Goal: Task Accomplishment & Management: Use online tool/utility

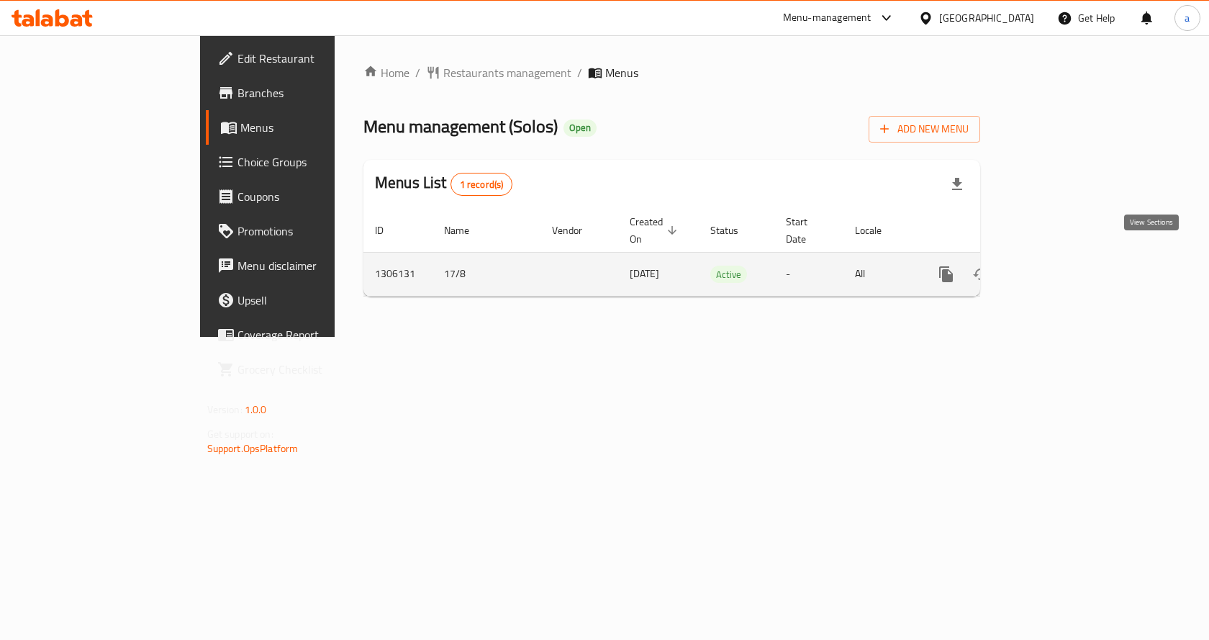
click at [1056, 268] on icon "enhanced table" at bounding box center [1049, 274] width 13 height 13
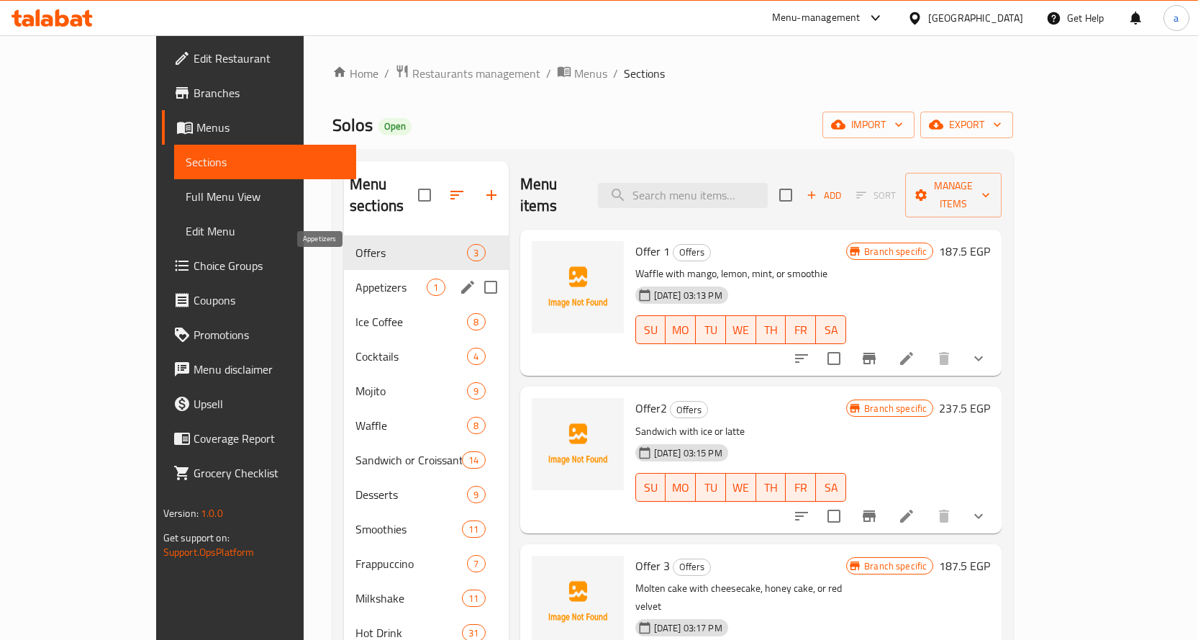
click at [368, 278] on span "Appetizers" at bounding box center [390, 286] width 71 height 17
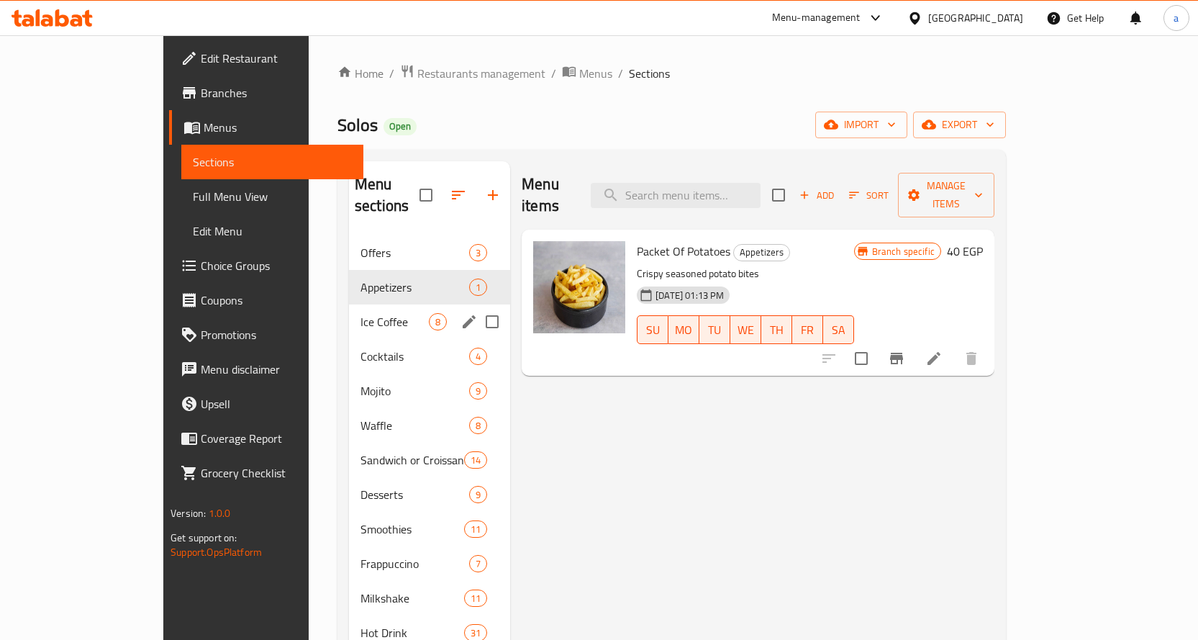
click at [360, 313] on span "Ice Coffee" at bounding box center [394, 321] width 68 height 17
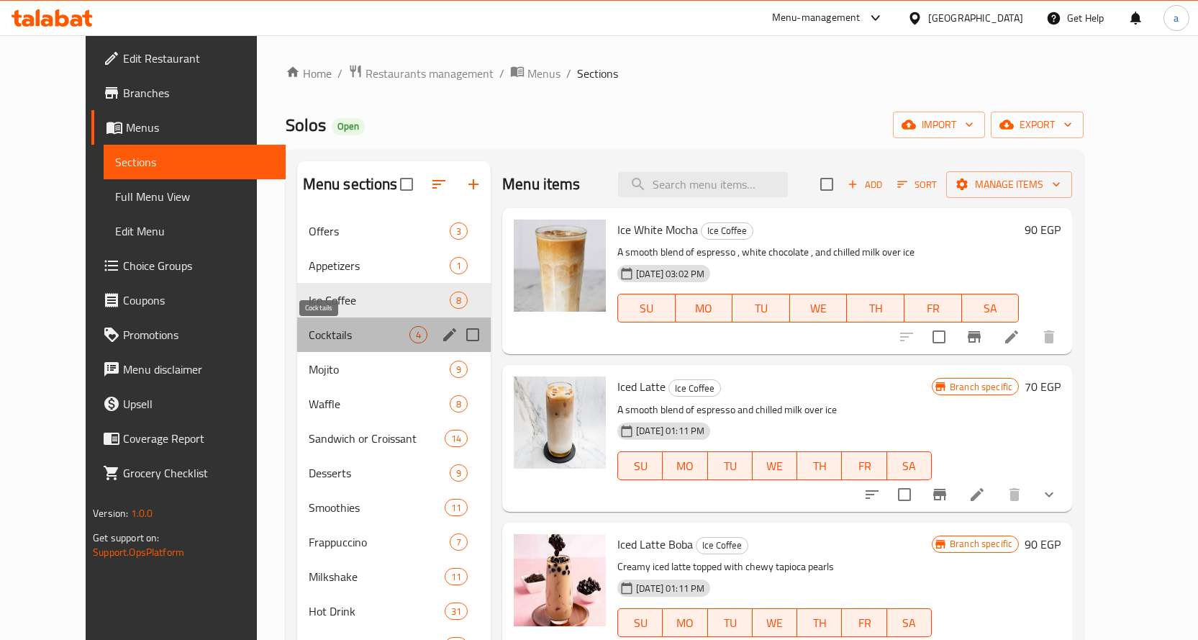
click at [309, 332] on span "Cocktails" at bounding box center [359, 334] width 101 height 17
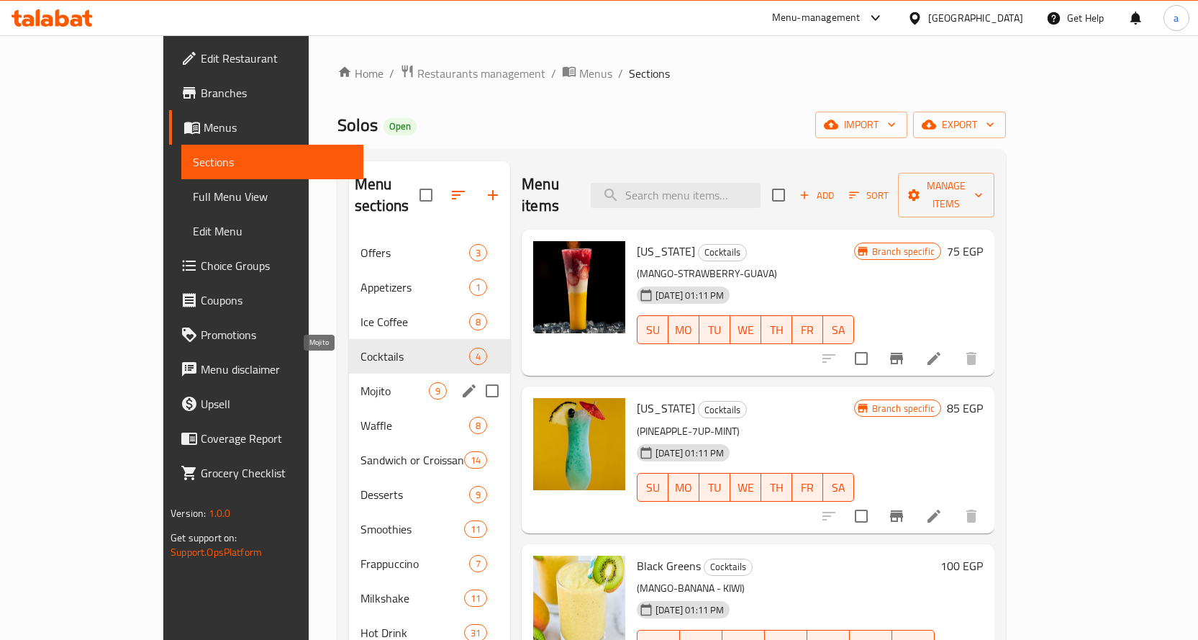
click at [360, 382] on span "Mojito" at bounding box center [394, 390] width 68 height 17
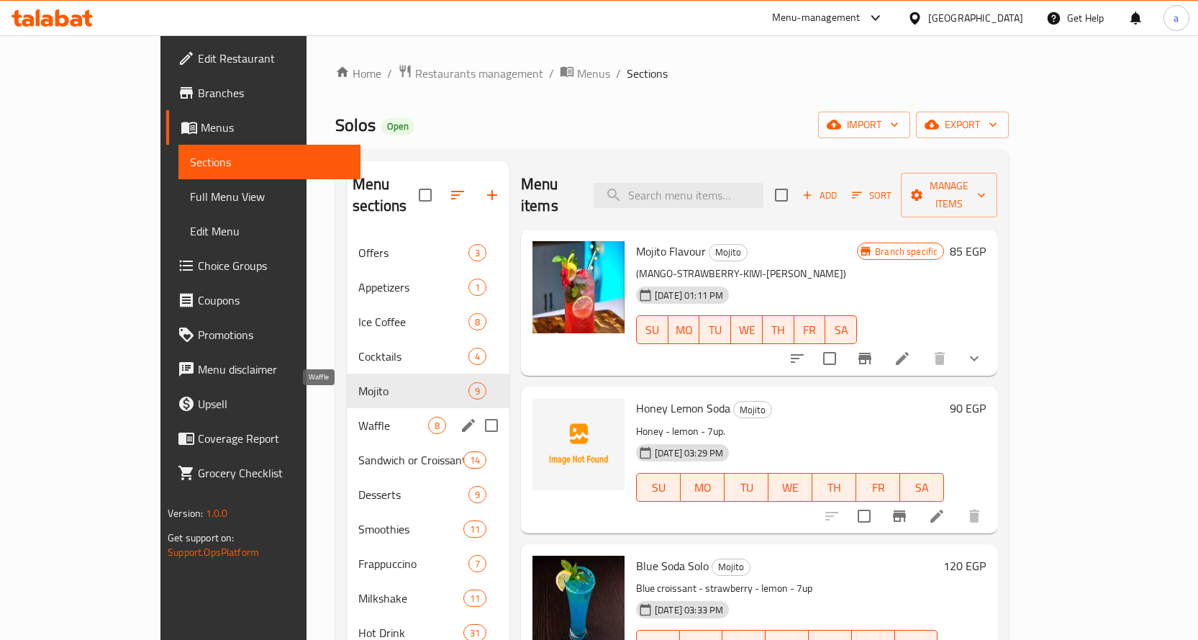
click at [358, 417] on span "Waffle" at bounding box center [393, 425] width 70 height 17
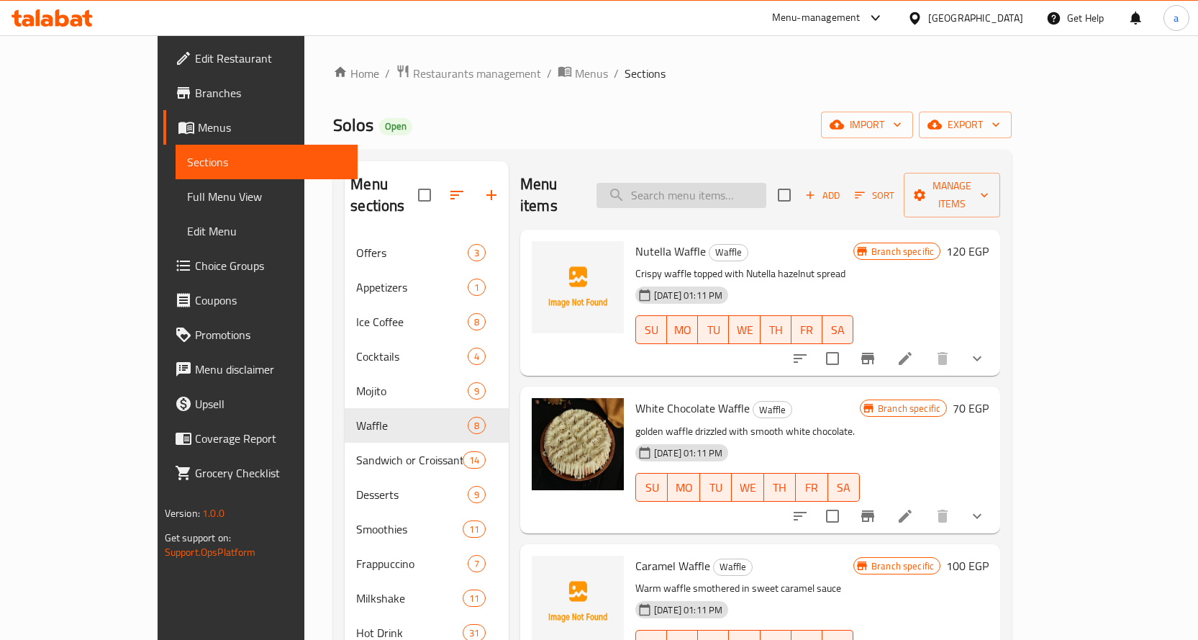
click at [727, 183] on input "search" at bounding box center [682, 195] width 170 height 25
paste input "Honey Waffle"
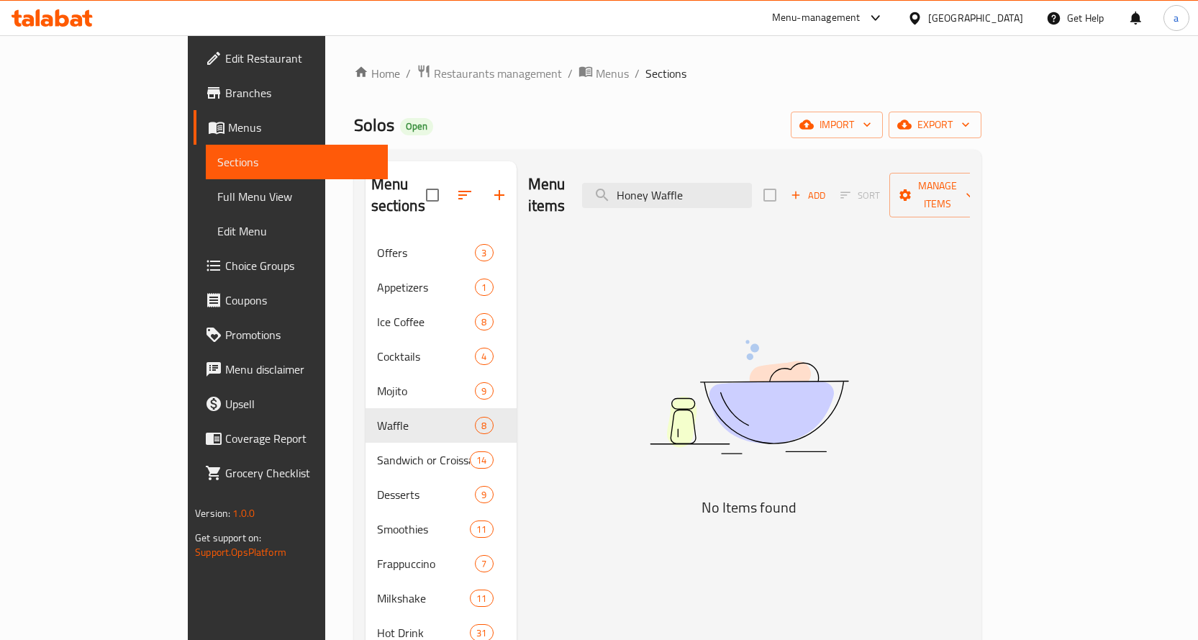
type input "Honey Waffle"
click at [225, 261] on span "Choice Groups" at bounding box center [300, 265] width 151 height 17
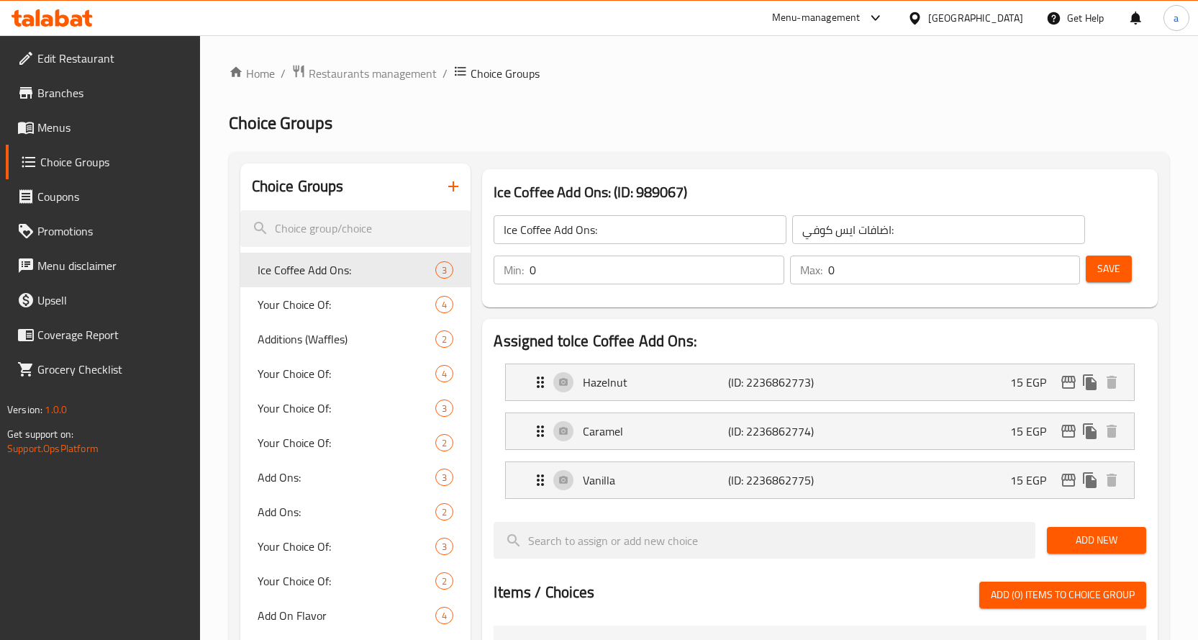
click at [99, 138] on link "Menus" at bounding box center [103, 127] width 194 height 35
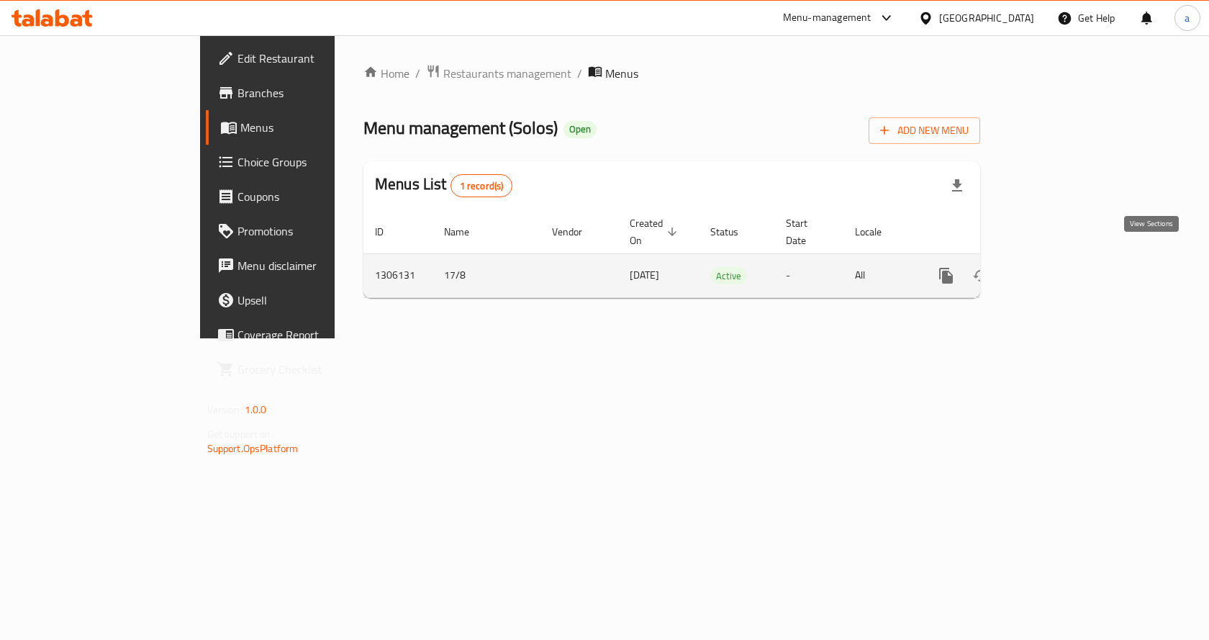
click at [1056, 269] on icon "enhanced table" at bounding box center [1049, 275] width 13 height 13
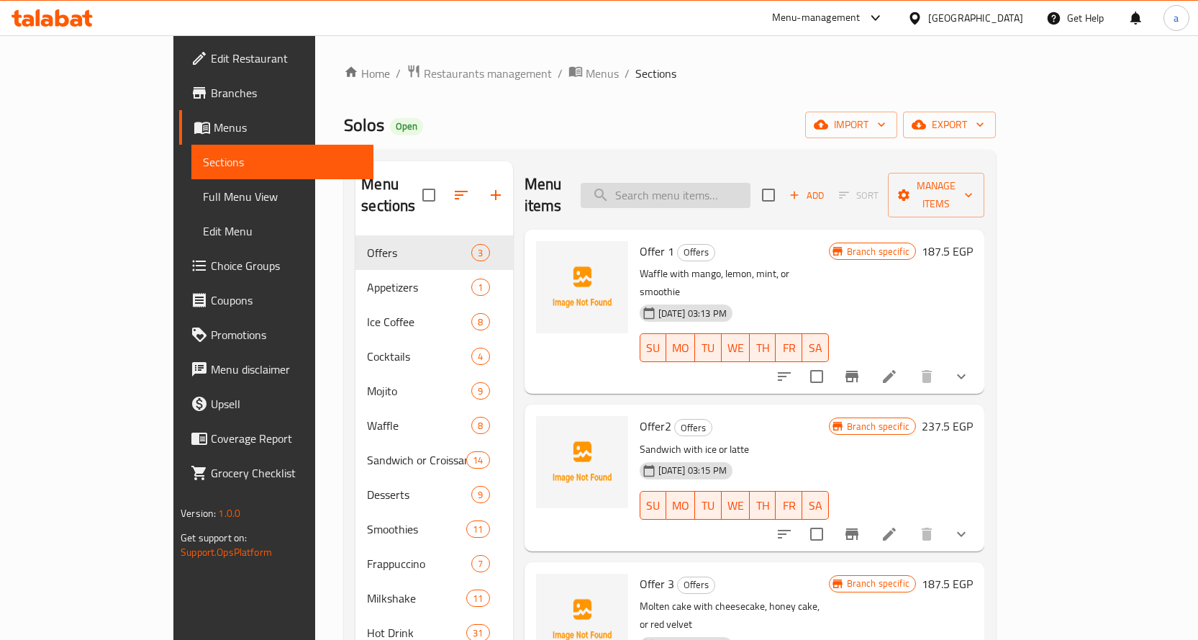
click at [735, 183] on input "search" at bounding box center [666, 195] width 170 height 25
paste input "Honey Waffle"
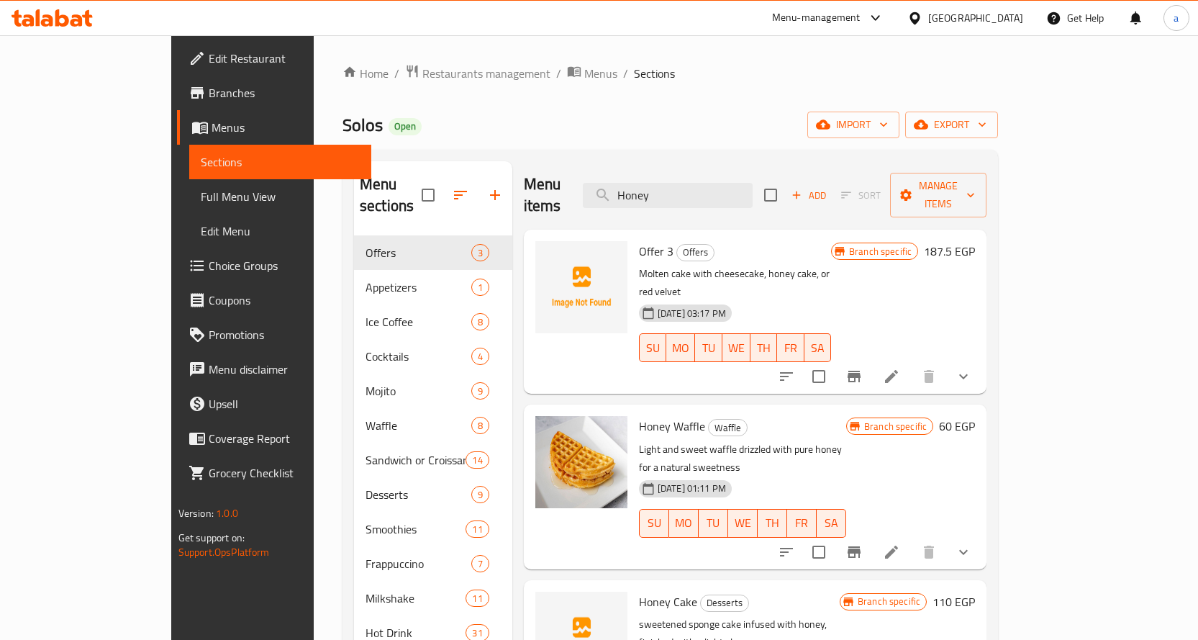
type input "Honey"
click at [780, 440] on p "Light and sweet waffle drizzled with pure honey for a natural sweetness" at bounding box center [742, 458] width 207 height 36
click at [912, 539] on li at bounding box center [891, 552] width 40 height 26
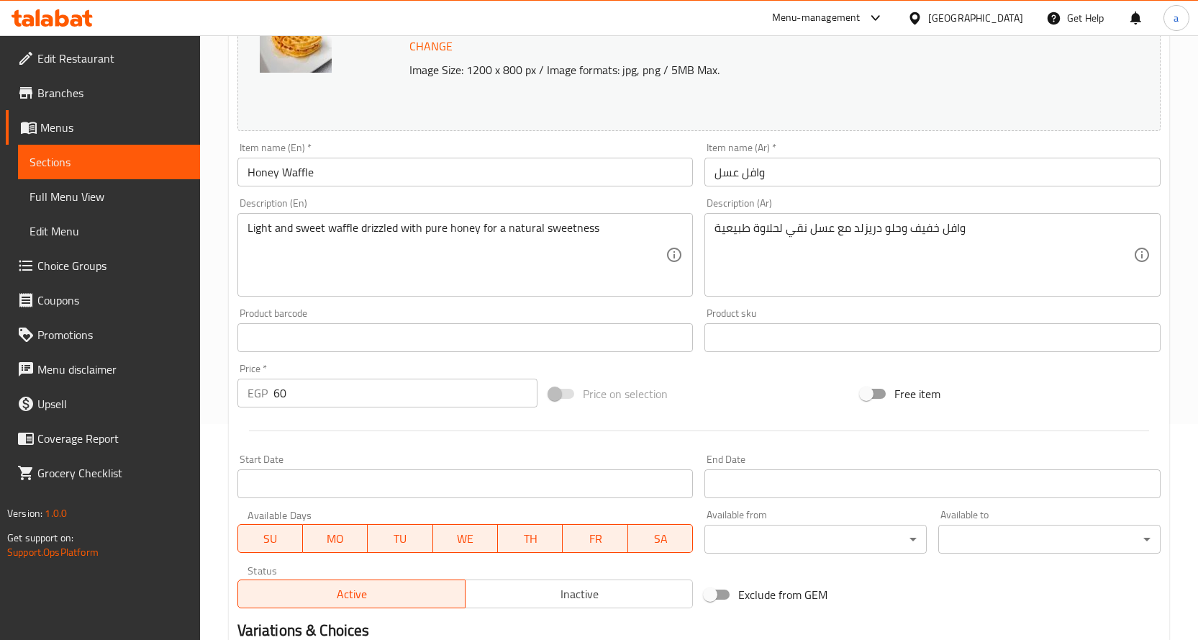
scroll to position [422, 0]
